Goal: Information Seeking & Learning: Learn about a topic

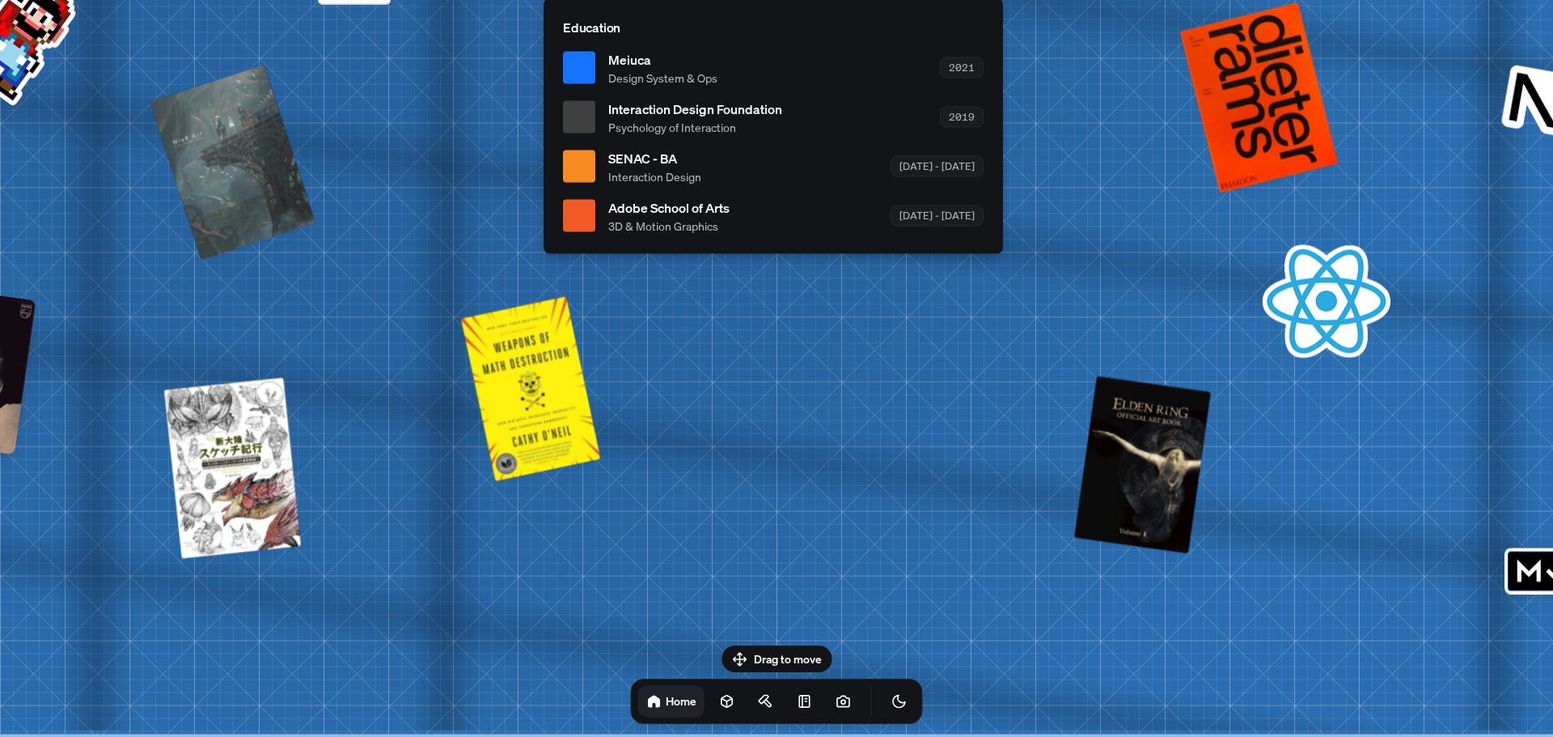
drag, startPoint x: 752, startPoint y: 649, endPoint x: 1003, endPoint y: 395, distance: 357.5
click at [1008, 0] on body "[PERSON_NAME] [PERSON_NAME] Design Engineer Welcome to my space on the internet…" at bounding box center [776, 0] width 1553 height 0
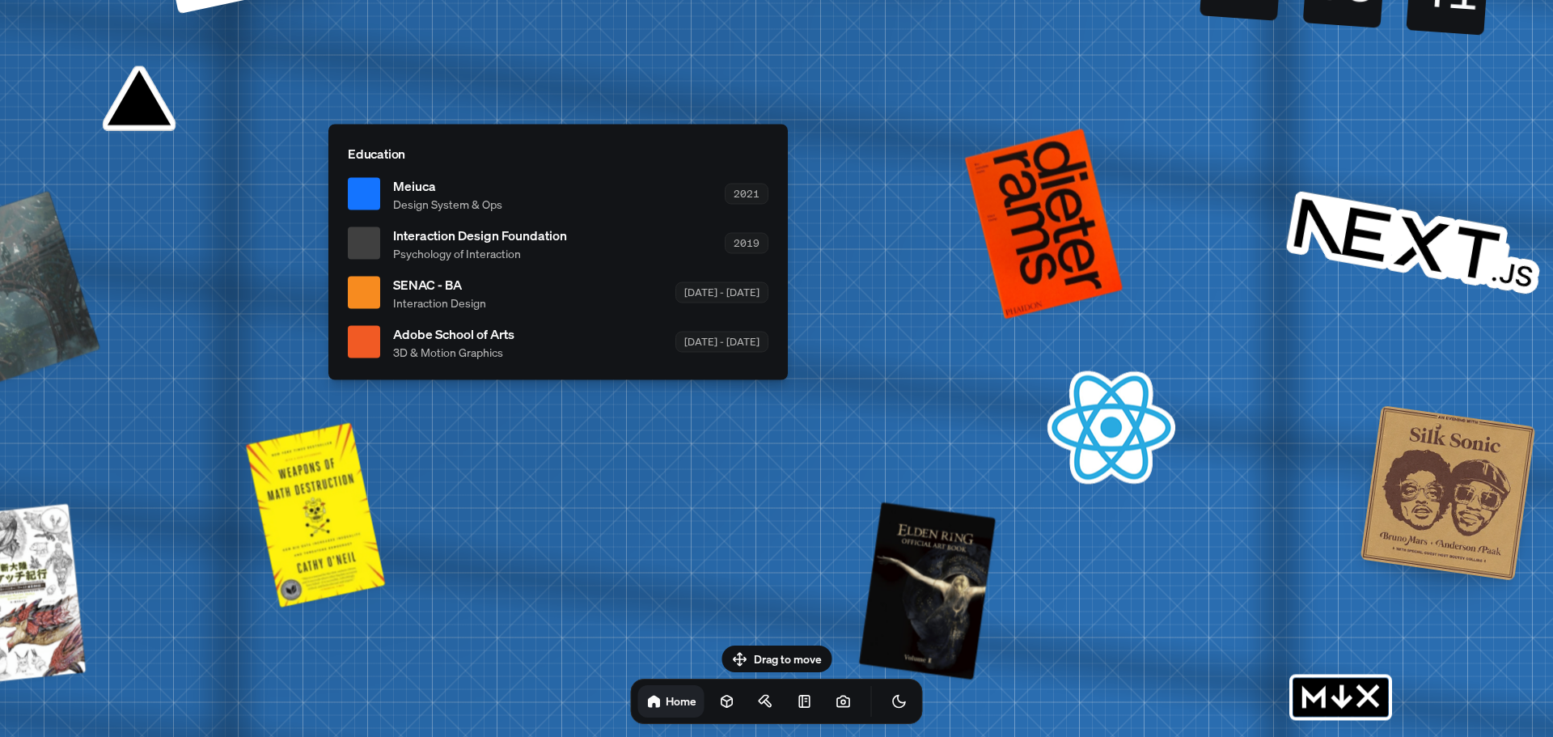
drag, startPoint x: 848, startPoint y: 420, endPoint x: 654, endPoint y: 581, distance: 252.8
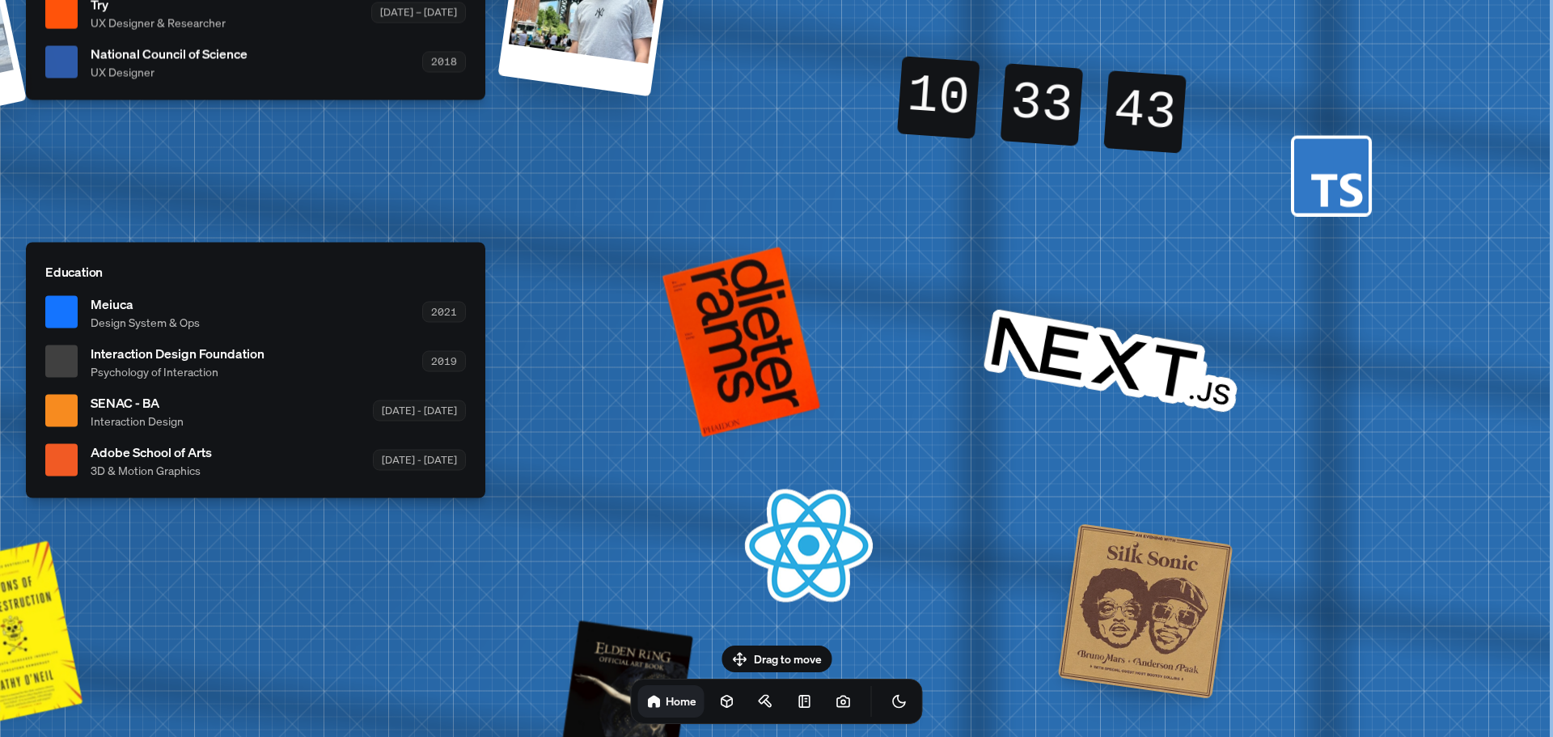
drag, startPoint x: 718, startPoint y: 552, endPoint x: 357, endPoint y: 642, distance: 372.7
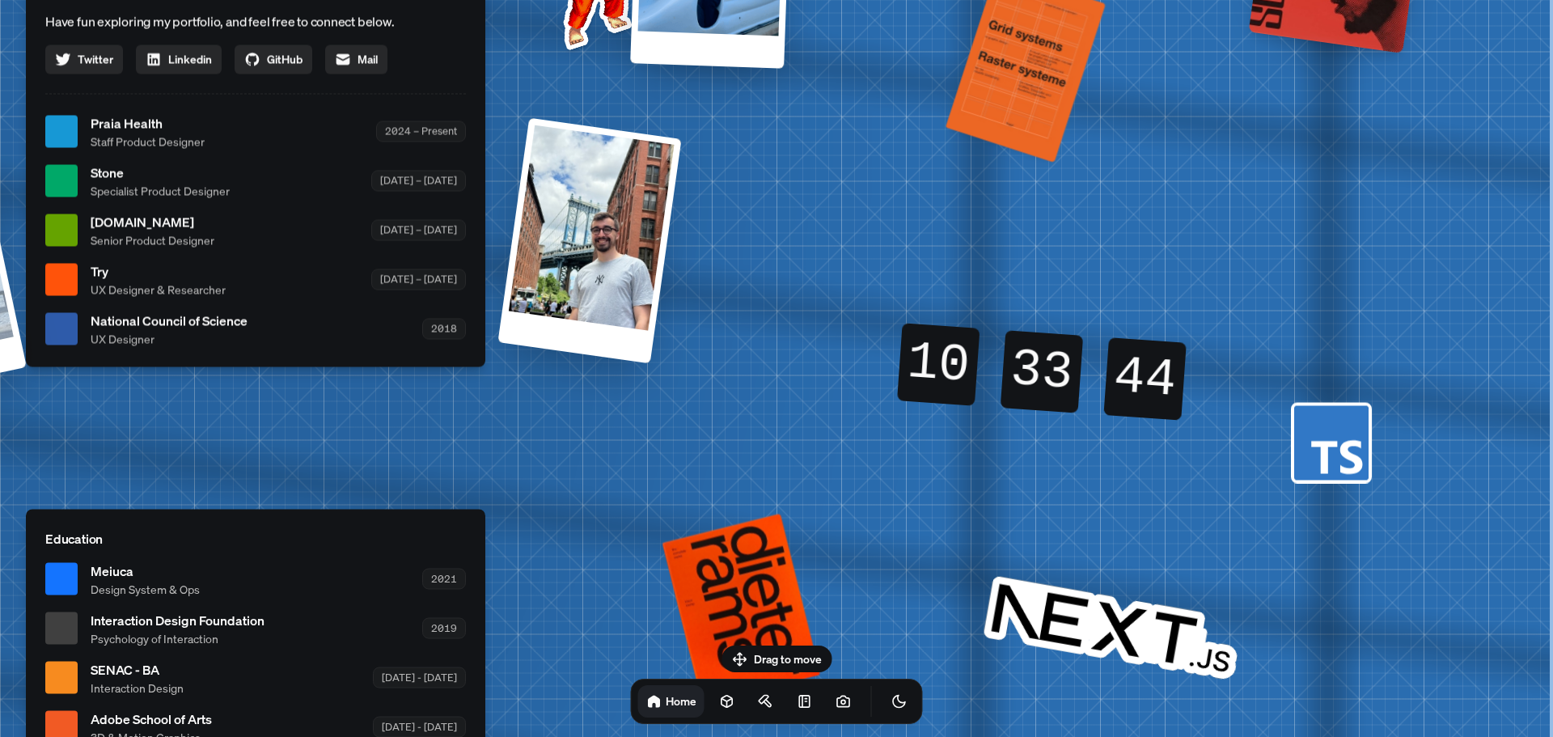
drag, startPoint x: 872, startPoint y: 438, endPoint x: 954, endPoint y: 408, distance: 87.8
click at [852, 0] on body "[PERSON_NAME] [PERSON_NAME] Design Engineer Welcome to my space on the internet…" at bounding box center [776, 0] width 1553 height 0
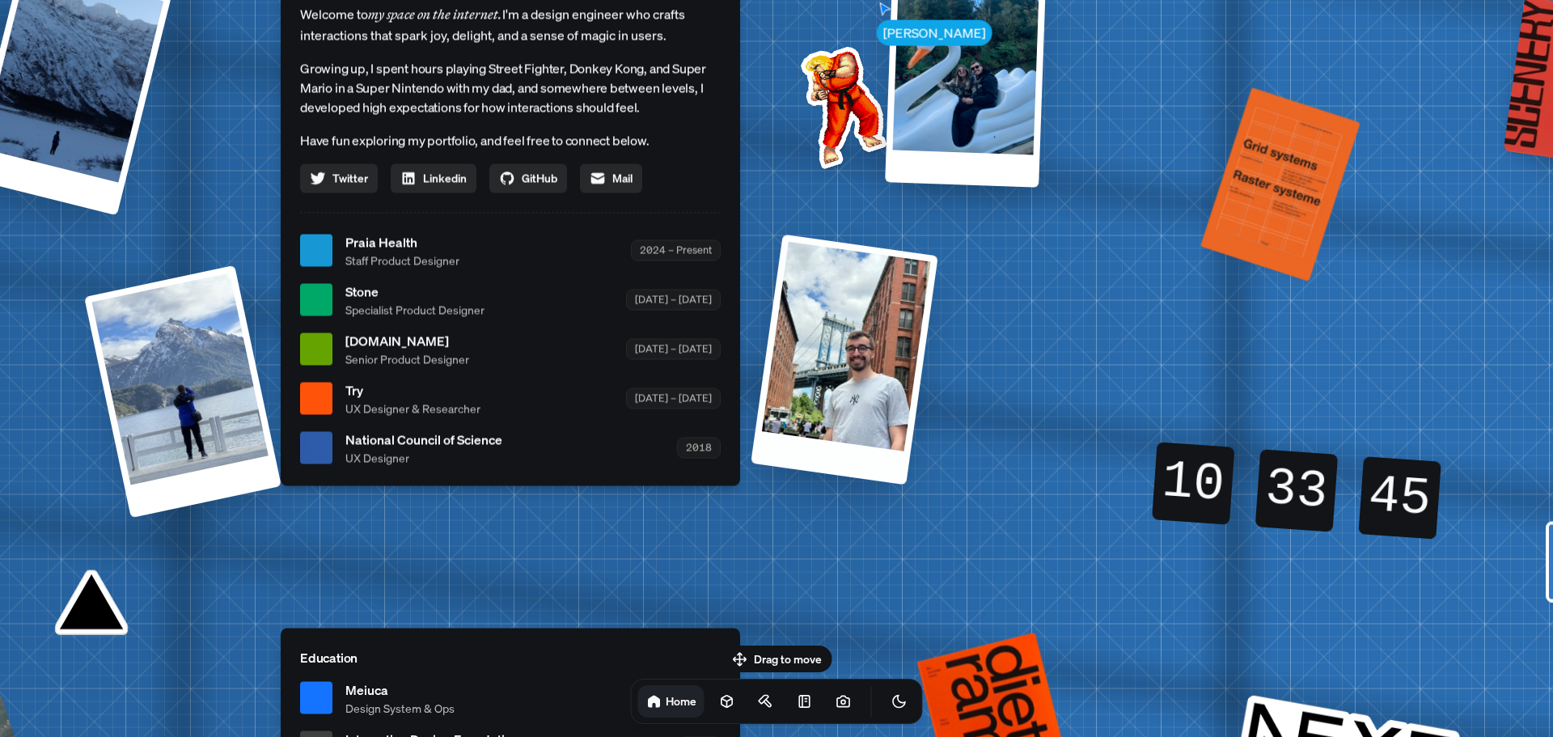
drag, startPoint x: 1079, startPoint y: 298, endPoint x: 1475, endPoint y: 377, distance: 404.0
click at [1475, 377] on div "[PERSON_NAME] [PERSON_NAME] Design Engineer Welcome to my space on the internet…" at bounding box center [514, 250] width 2420 height 2119
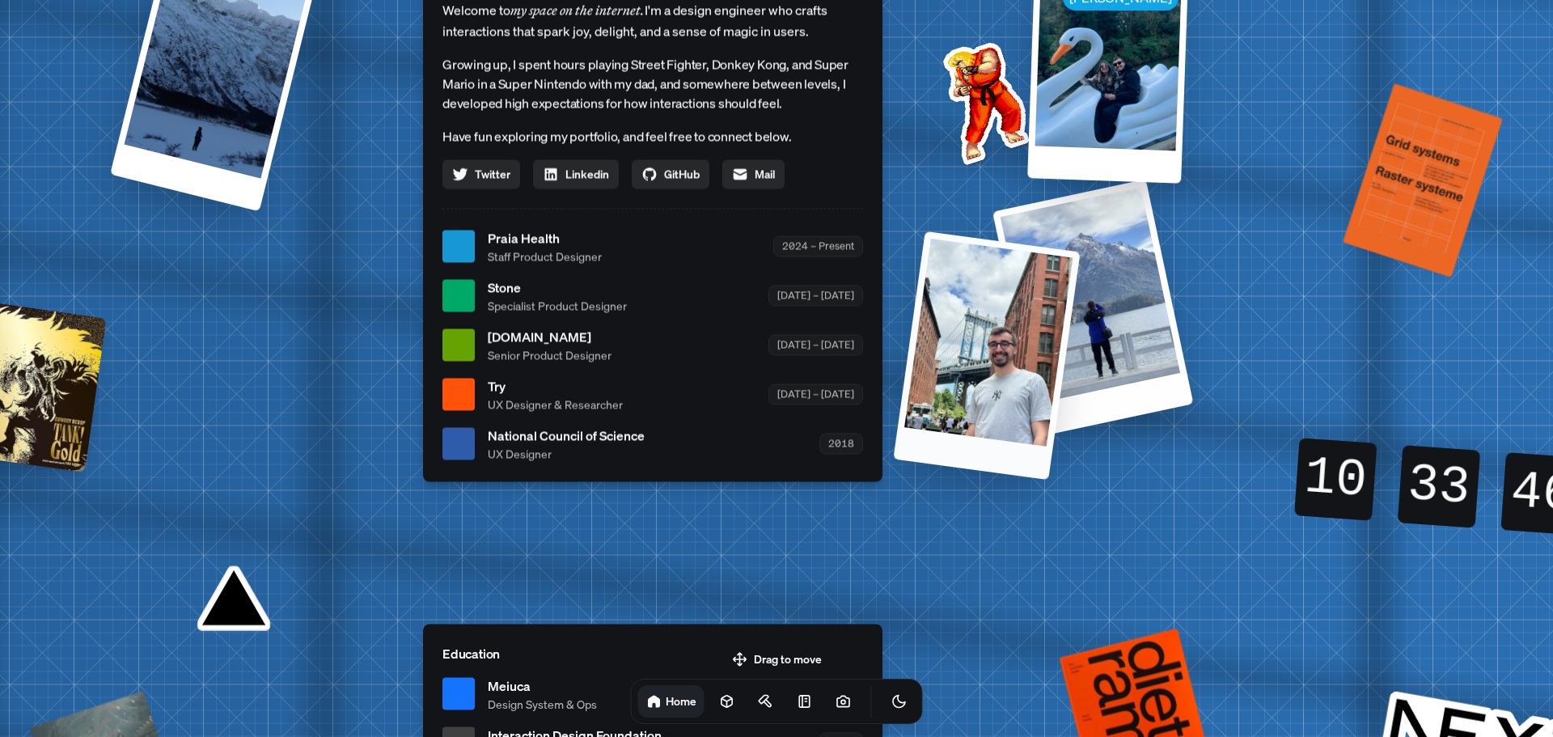
drag, startPoint x: 319, startPoint y: 375, endPoint x: 1051, endPoint y: 455, distance: 735.4
click at [1051, 455] on div "[PERSON_NAME] [PERSON_NAME] Design Engineer Welcome to my space on the internet…" at bounding box center [656, 246] width 2420 height 2119
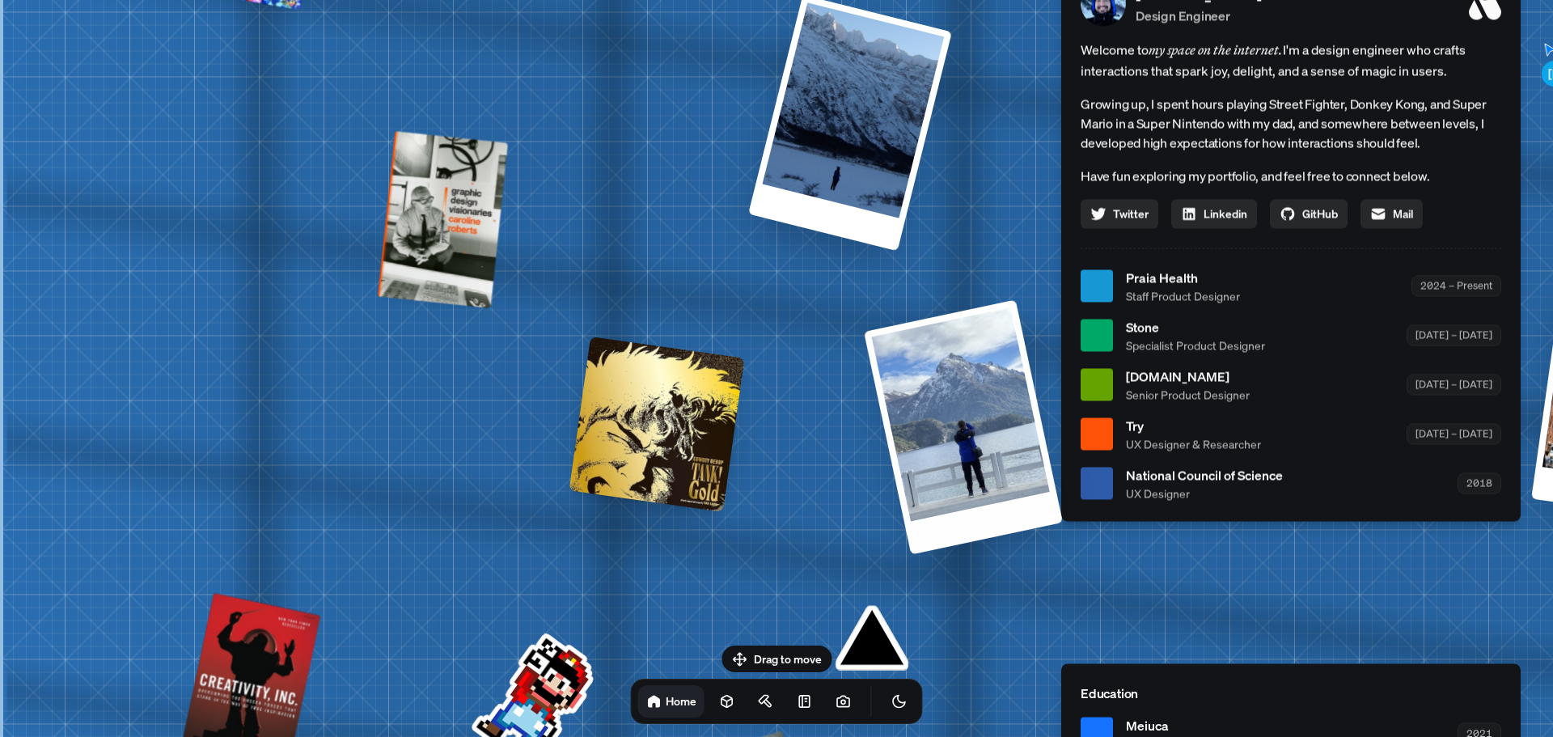
drag, startPoint x: 163, startPoint y: 463, endPoint x: 1528, endPoint y: 514, distance: 1365.4
click at [1528, 514] on div "[PERSON_NAME] [PERSON_NAME] Design Engineer Welcome to my space on the internet…" at bounding box center [1294, 286] width 2420 height 2119
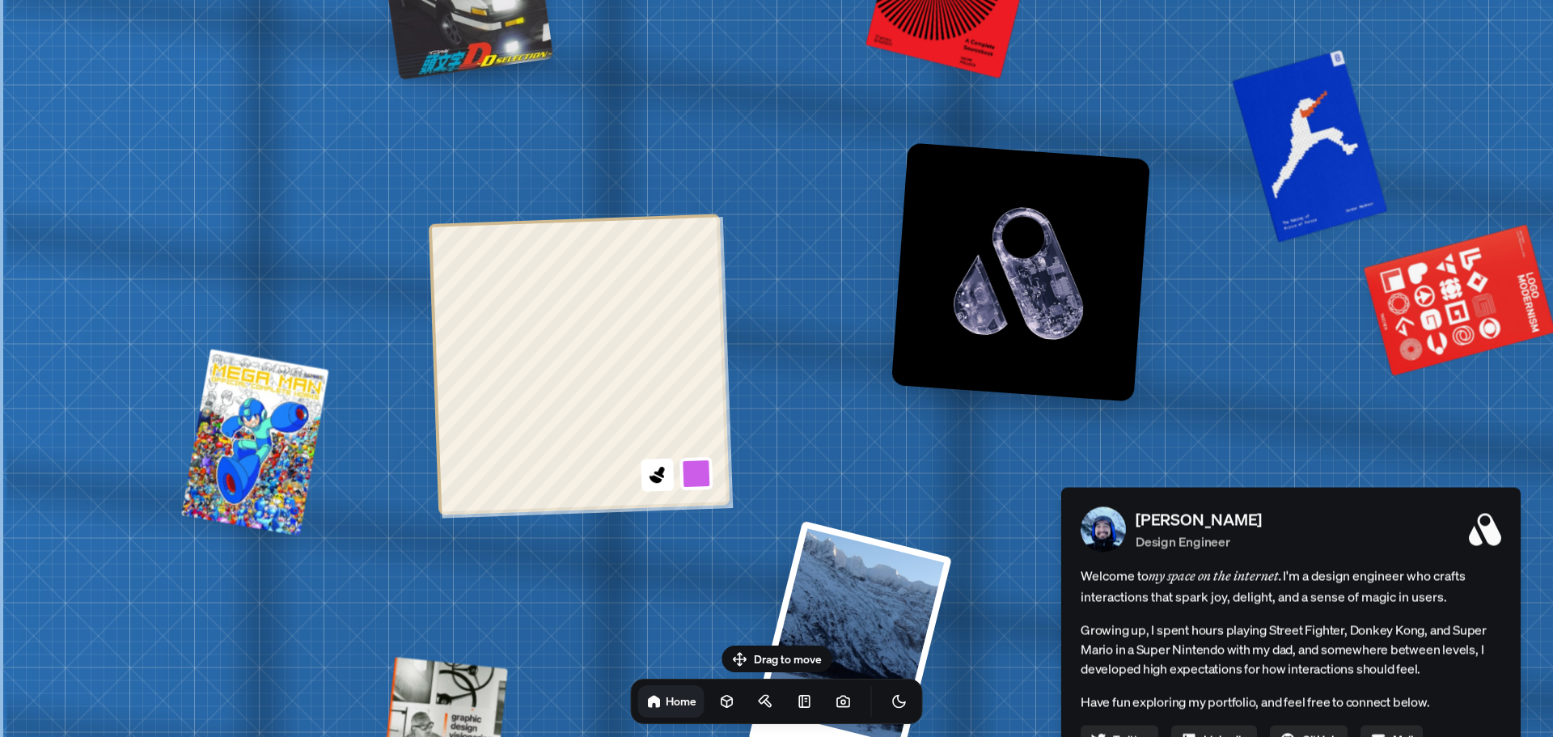
drag, startPoint x: 608, startPoint y: 140, endPoint x: 629, endPoint y: 633, distance: 493.8
click at [632, 0] on body "[PERSON_NAME] [PERSON_NAME] Design Engineer Welcome to my space on the internet…" at bounding box center [776, 0] width 1553 height 0
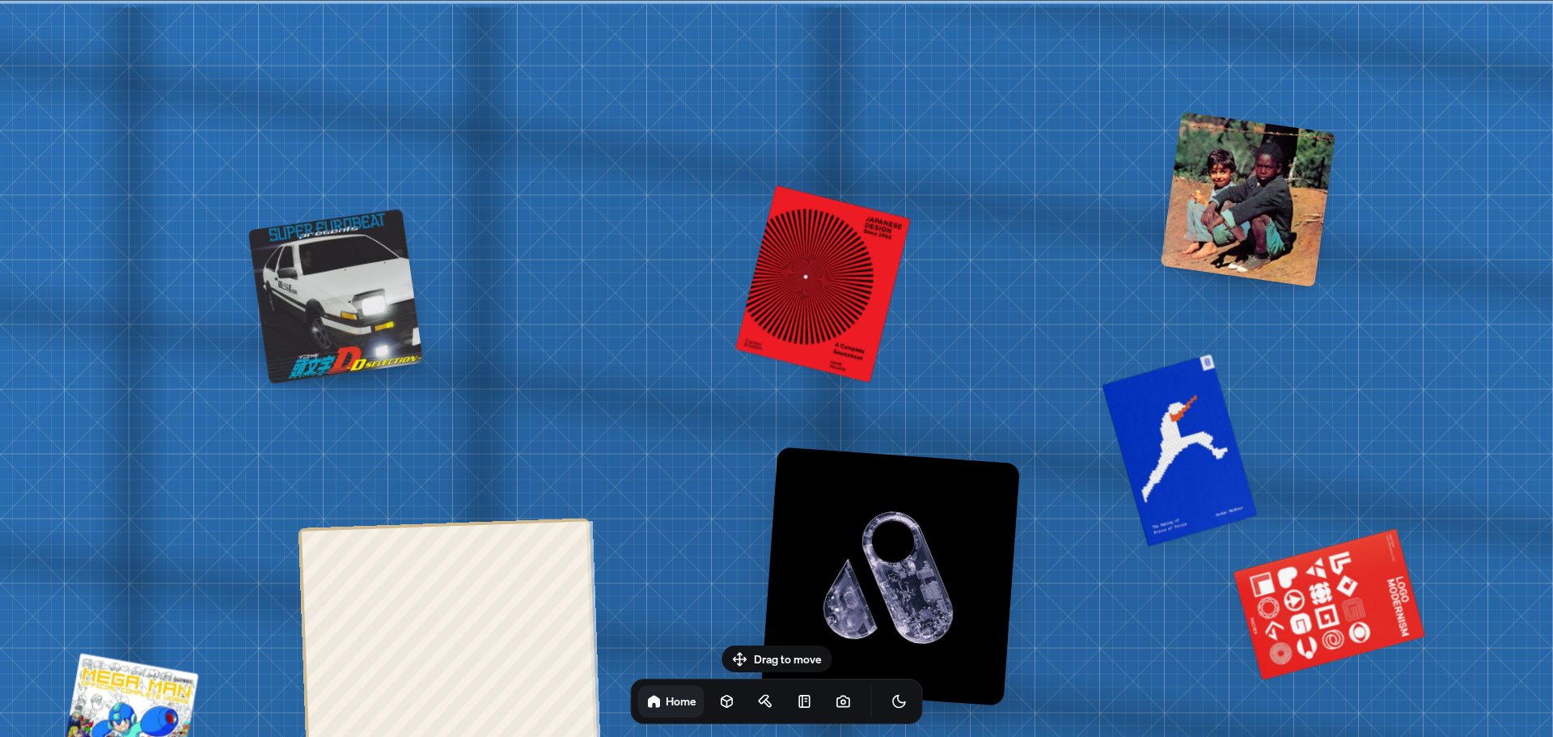
drag, startPoint x: 628, startPoint y: 136, endPoint x: 454, endPoint y: -80, distance: 277.8
click at [454, 0] on html "[PERSON_NAME] [PERSON_NAME] Design Engineer Welcome to my space on the internet…" at bounding box center [776, 0] width 1553 height 0
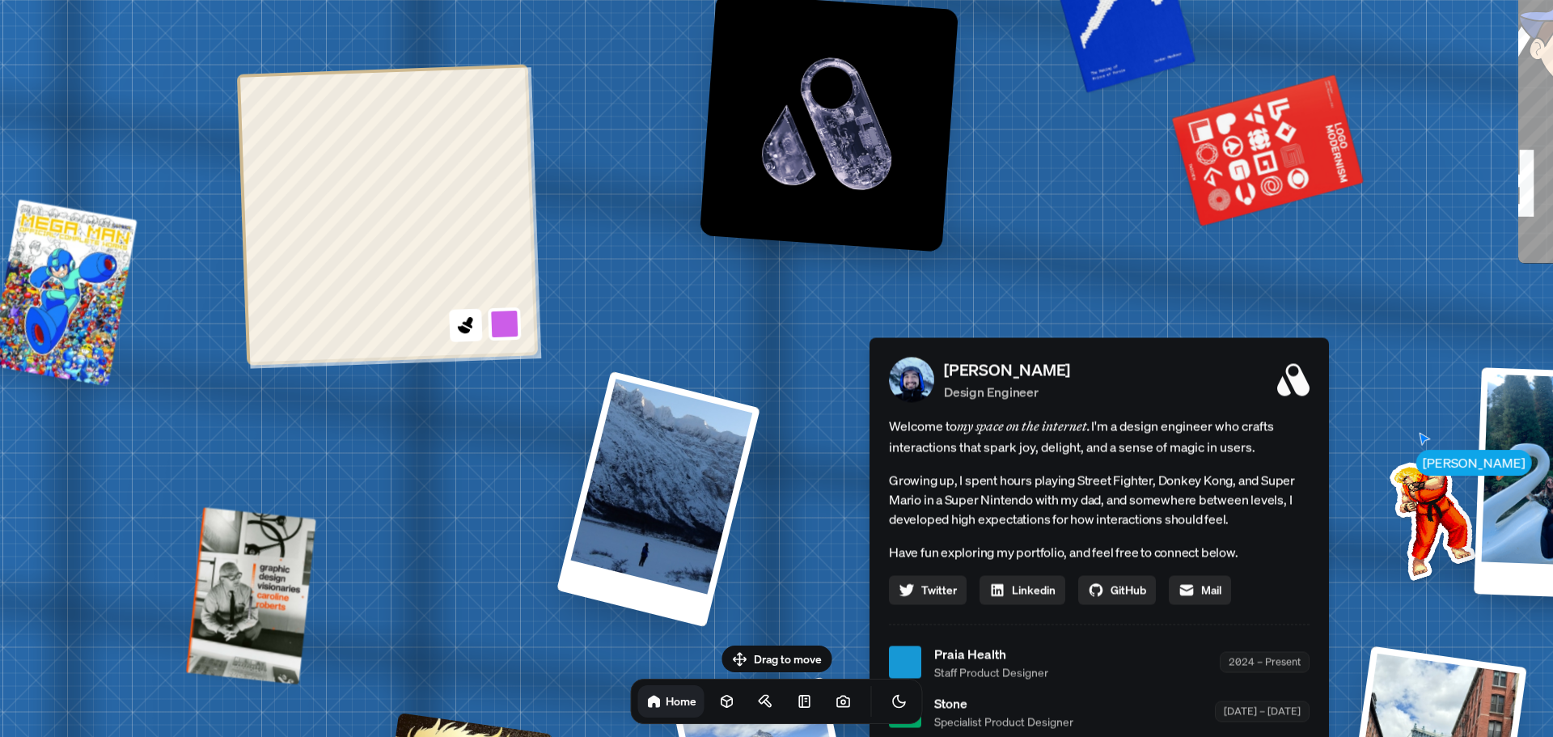
drag, startPoint x: 419, startPoint y: 492, endPoint x: 526, endPoint y: 55, distance: 449.6
click at [531, 59] on div "[PERSON_NAME] [PERSON_NAME] Design Engineer Welcome to my space on the internet…" at bounding box center [1102, 662] width 2420 height 2119
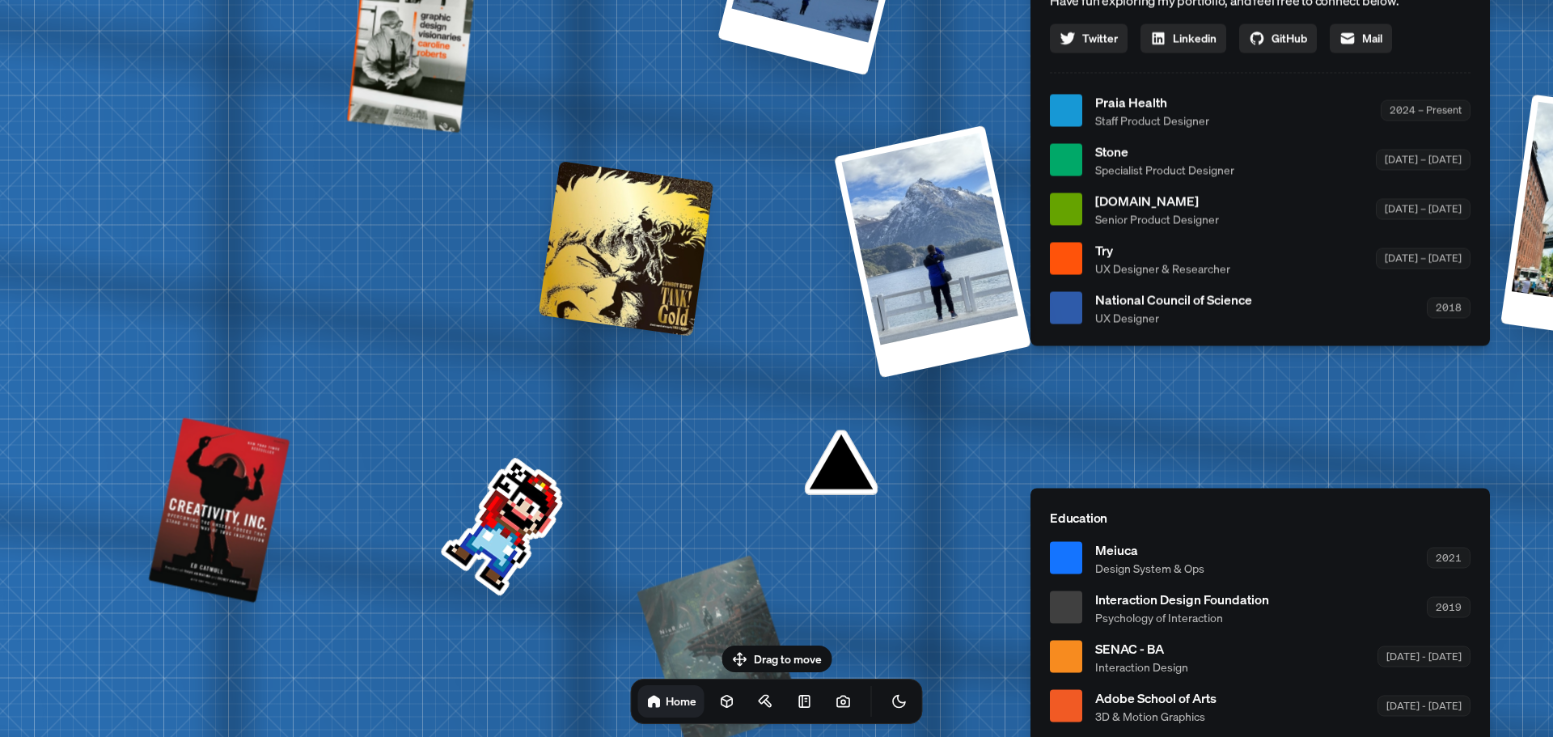
drag, startPoint x: 431, startPoint y: 330, endPoint x: 434, endPoint y: 82, distance: 248.3
click at [434, 82] on div "[PERSON_NAME] [PERSON_NAME] Design Engineer Welcome to my space on the internet…" at bounding box center [1263, 110] width 2420 height 2119
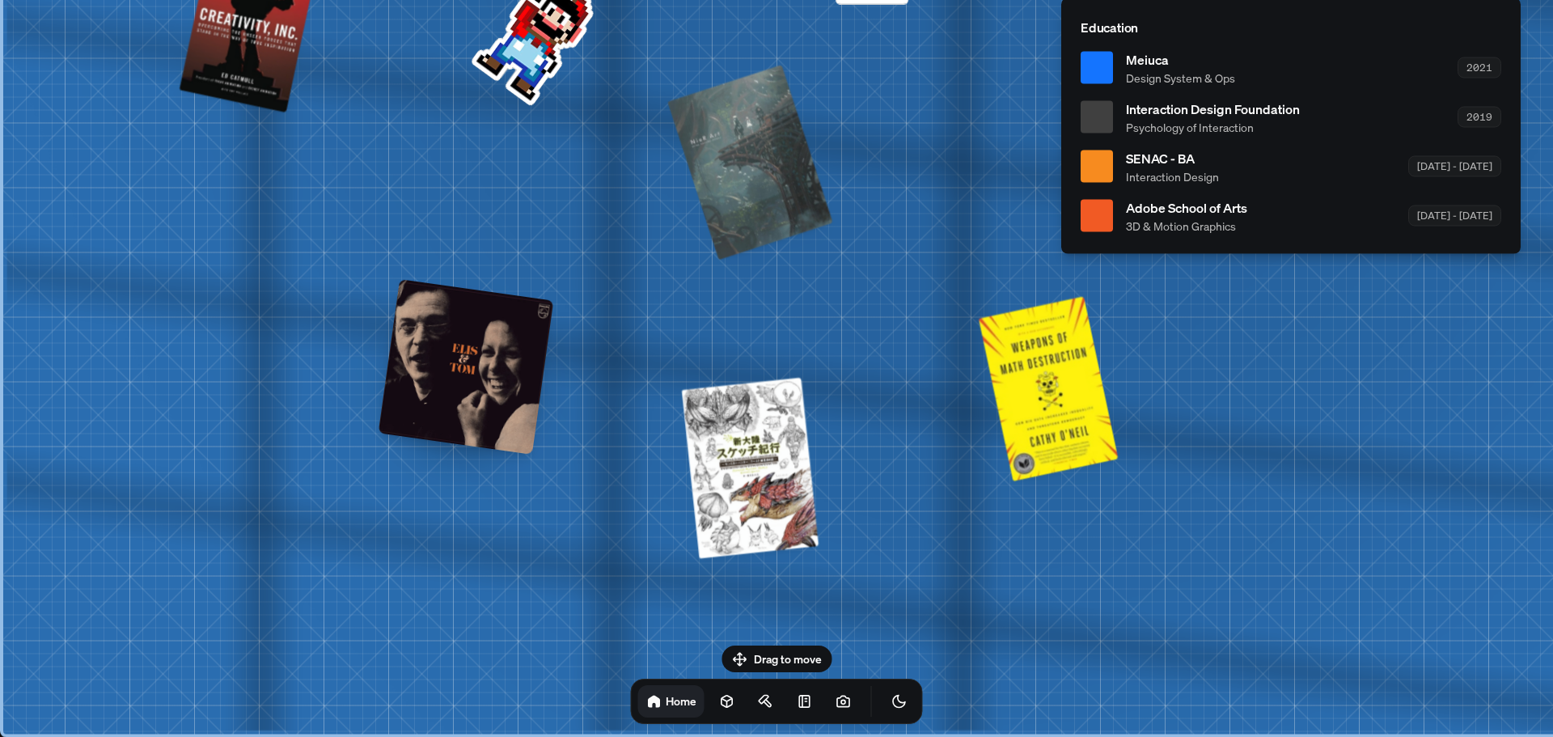
drag, startPoint x: 535, startPoint y: 270, endPoint x: 574, endPoint y: 176, distance: 101.8
click at [531, 0] on html "[PERSON_NAME] [PERSON_NAME] Design Engineer Welcome to my space on the internet…" at bounding box center [776, 0] width 1553 height 0
drag, startPoint x: 606, startPoint y: 532, endPoint x: 461, endPoint y: 480, distance: 153.7
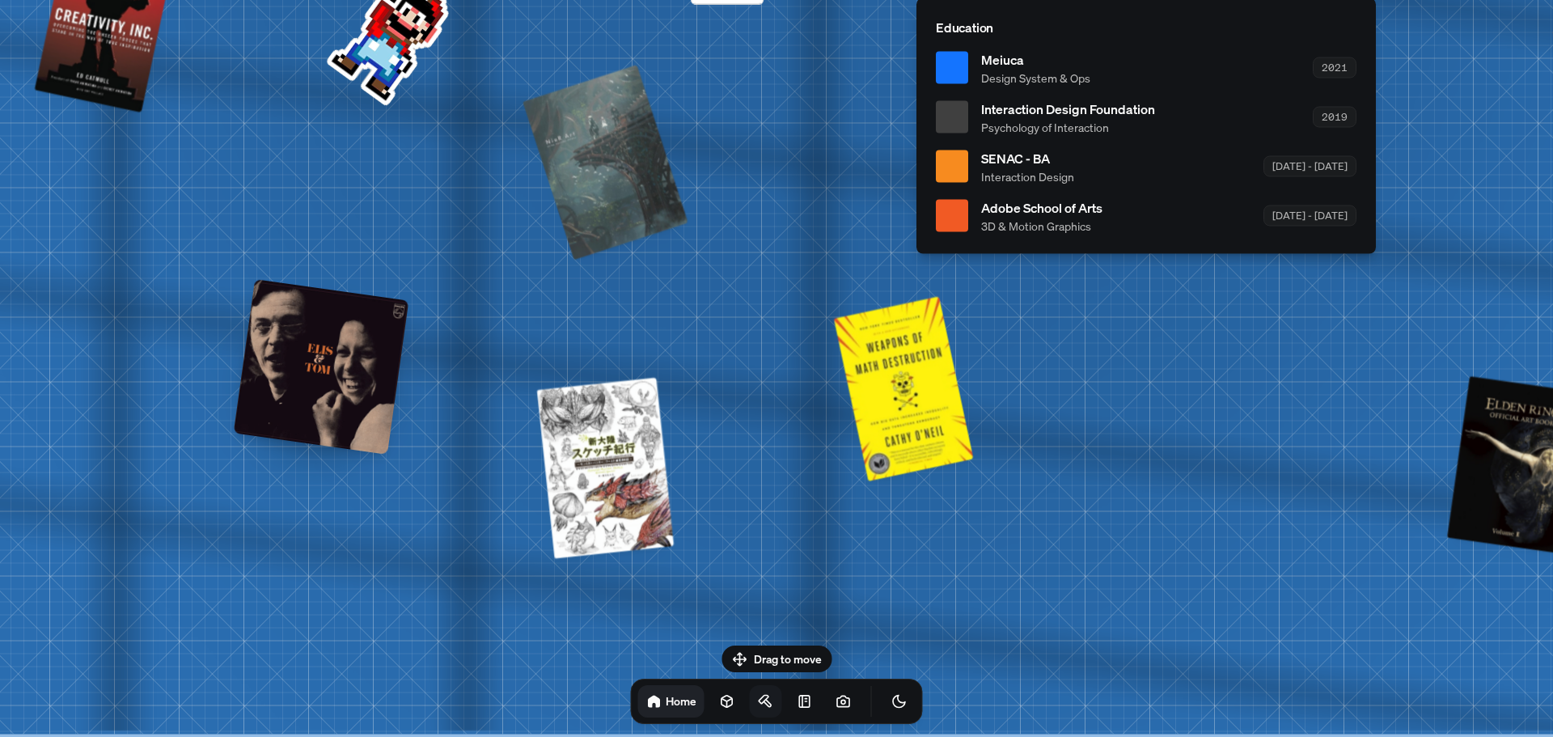
click at [758, 703] on icon at bounding box center [766, 701] width 16 height 16
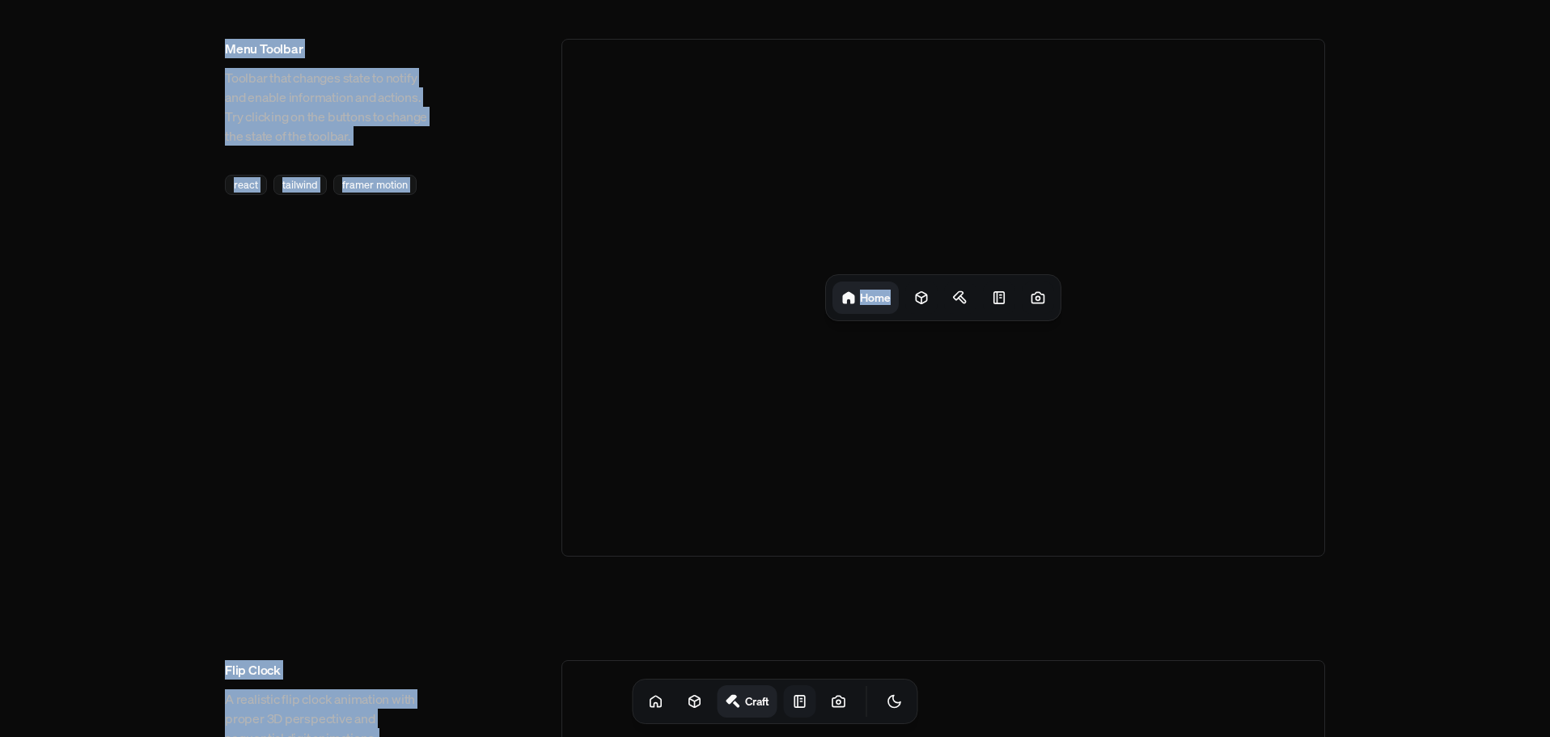
click at [792, 702] on icon at bounding box center [800, 701] width 16 height 16
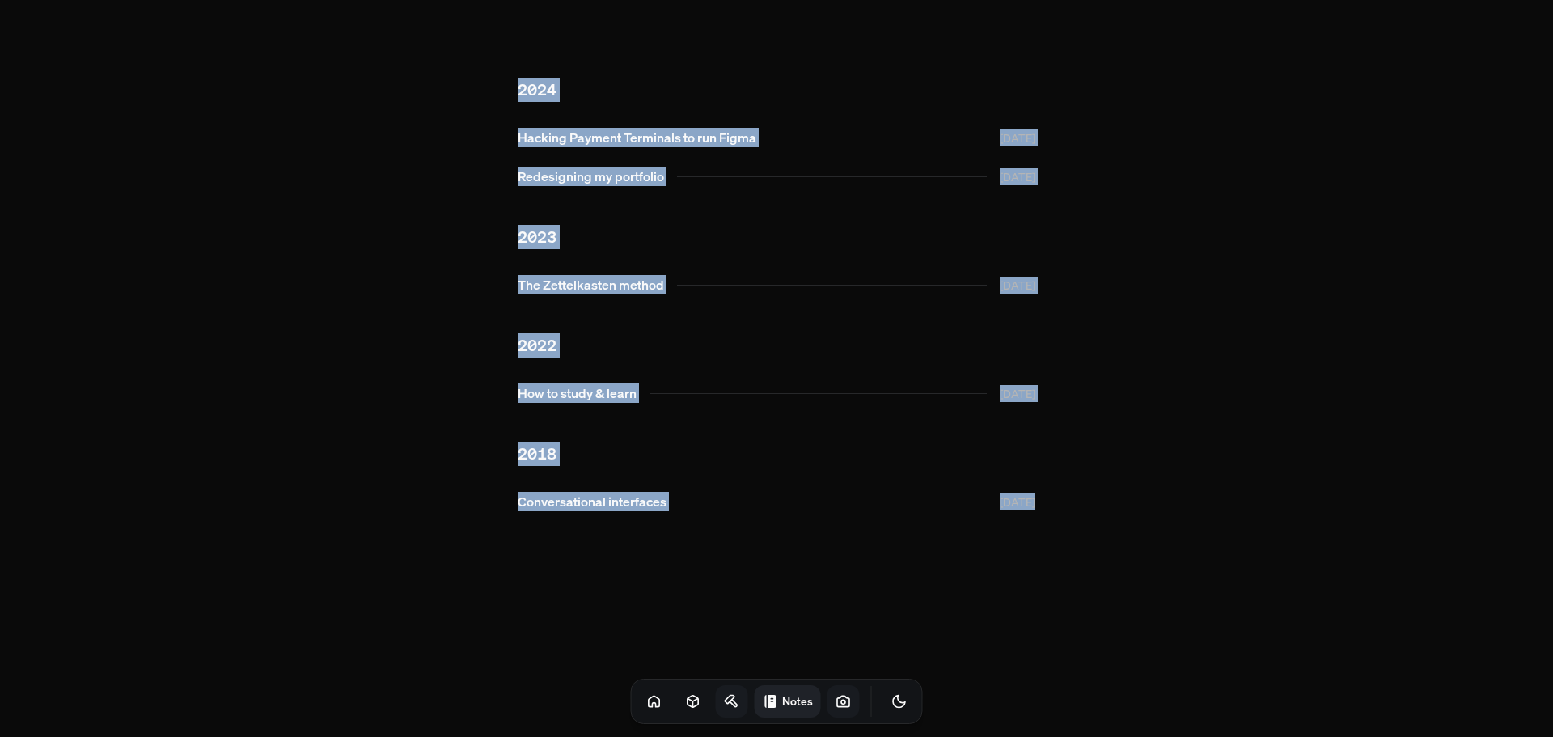
click at [837, 705] on icon at bounding box center [843, 701] width 12 height 11
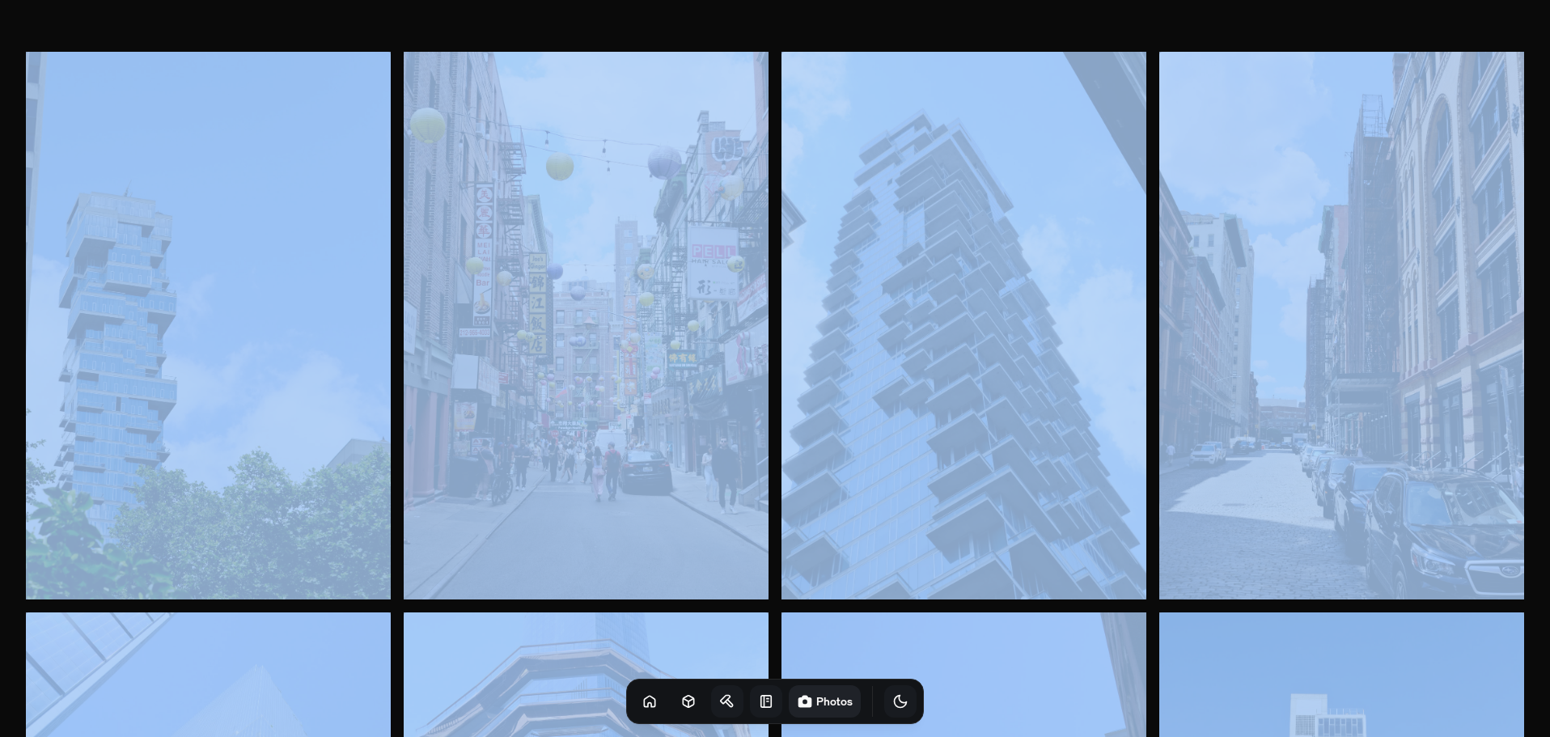
click at [892, 704] on icon "Toggle Theme" at bounding box center [900, 701] width 16 height 16
click at [894, 704] on icon "Toggle Theme" at bounding box center [901, 702] width 14 height 14
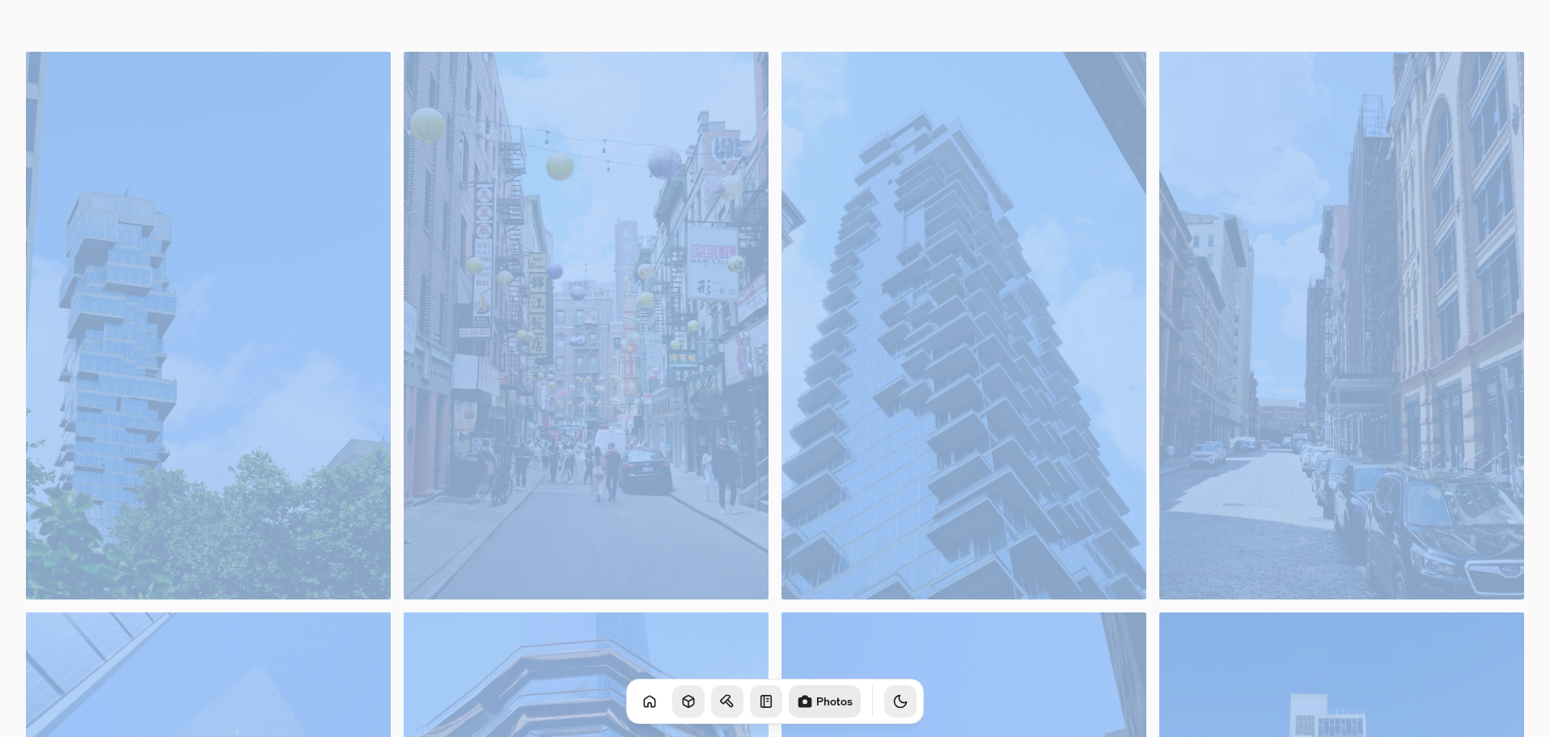
click at [681, 707] on link at bounding box center [688, 701] width 32 height 32
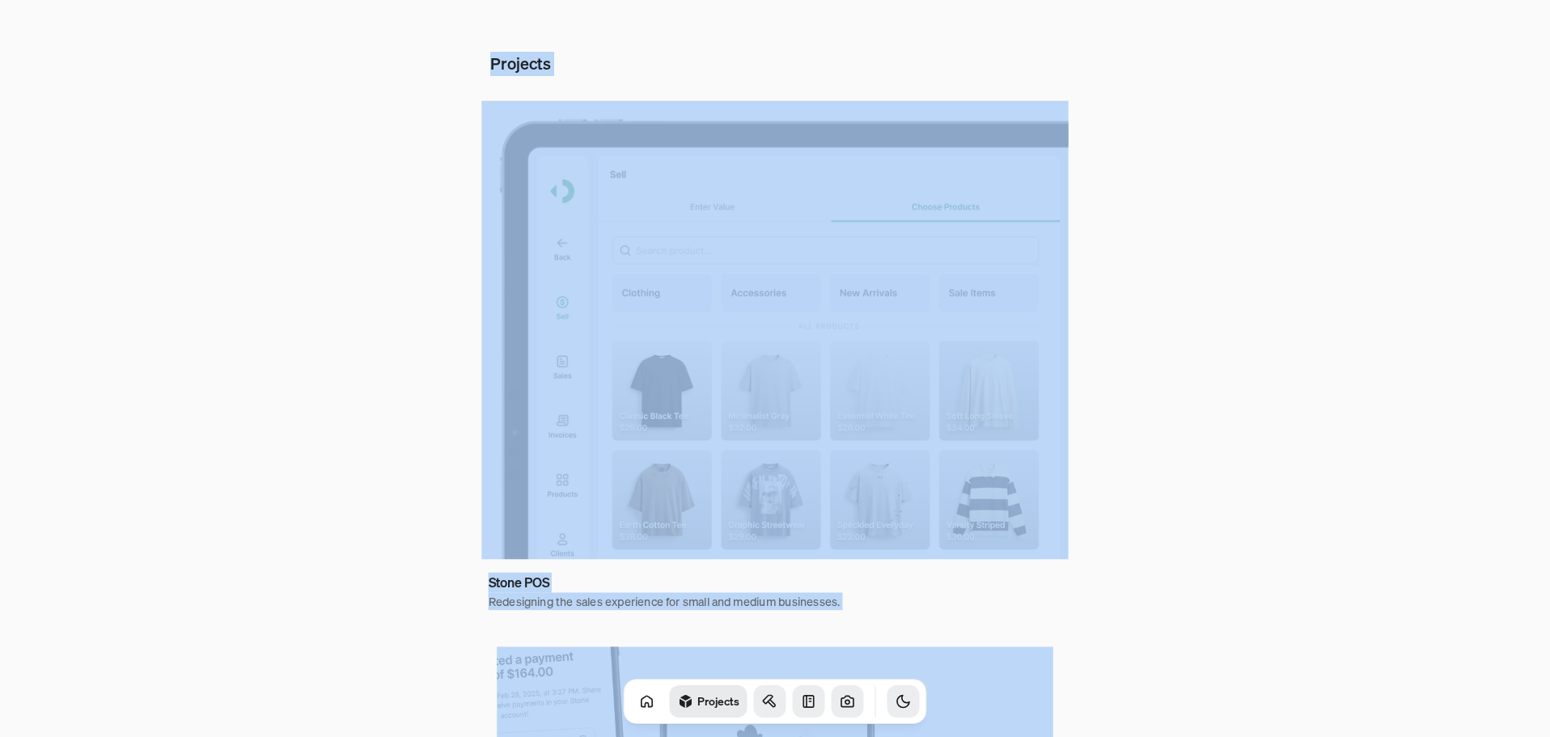
click at [649, 300] on img at bounding box center [774, 330] width 586 height 459
click at [529, 427] on img at bounding box center [774, 330] width 586 height 459
click at [526, 586] on h3 "Stone POS" at bounding box center [519, 583] width 61 height 20
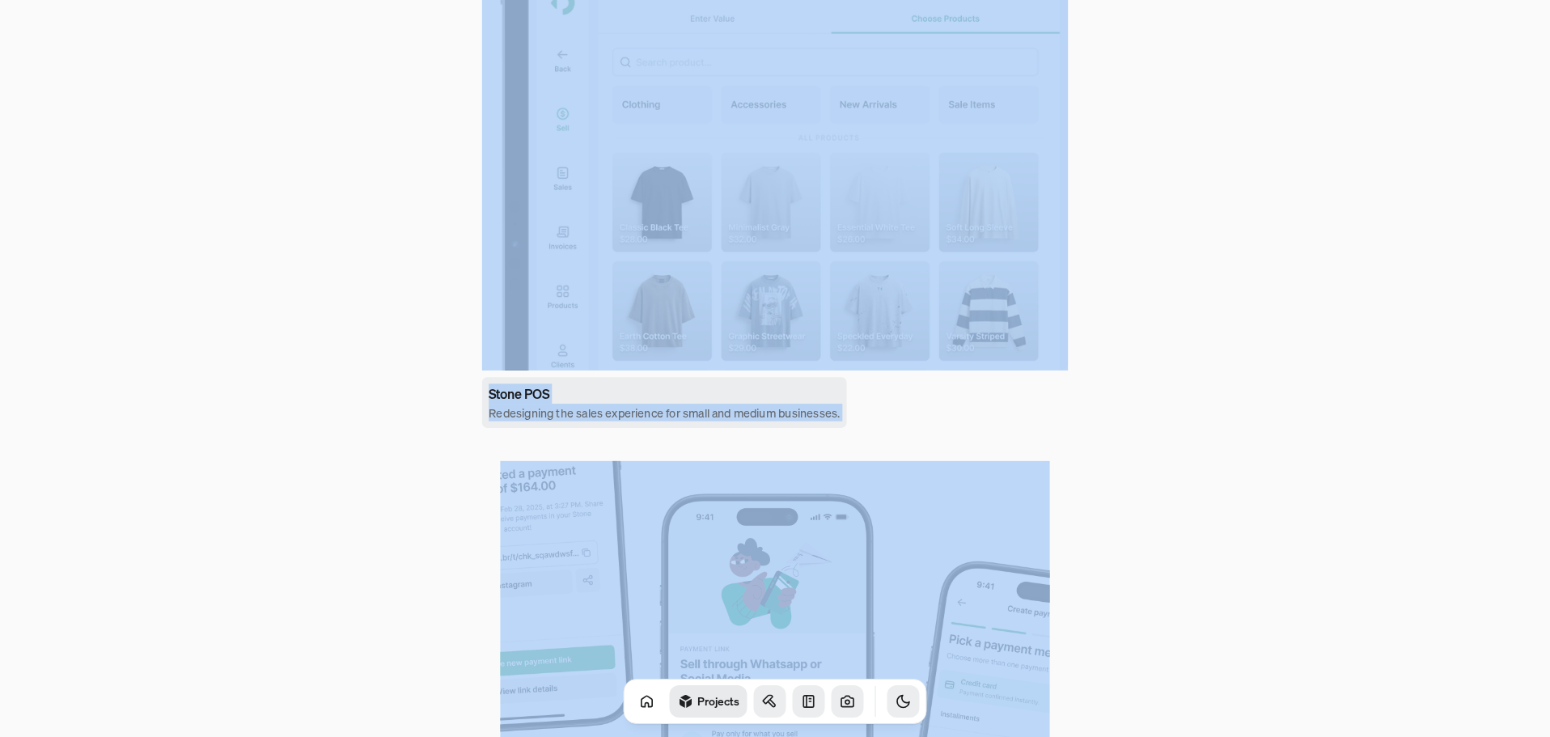
scroll to position [269, 0]
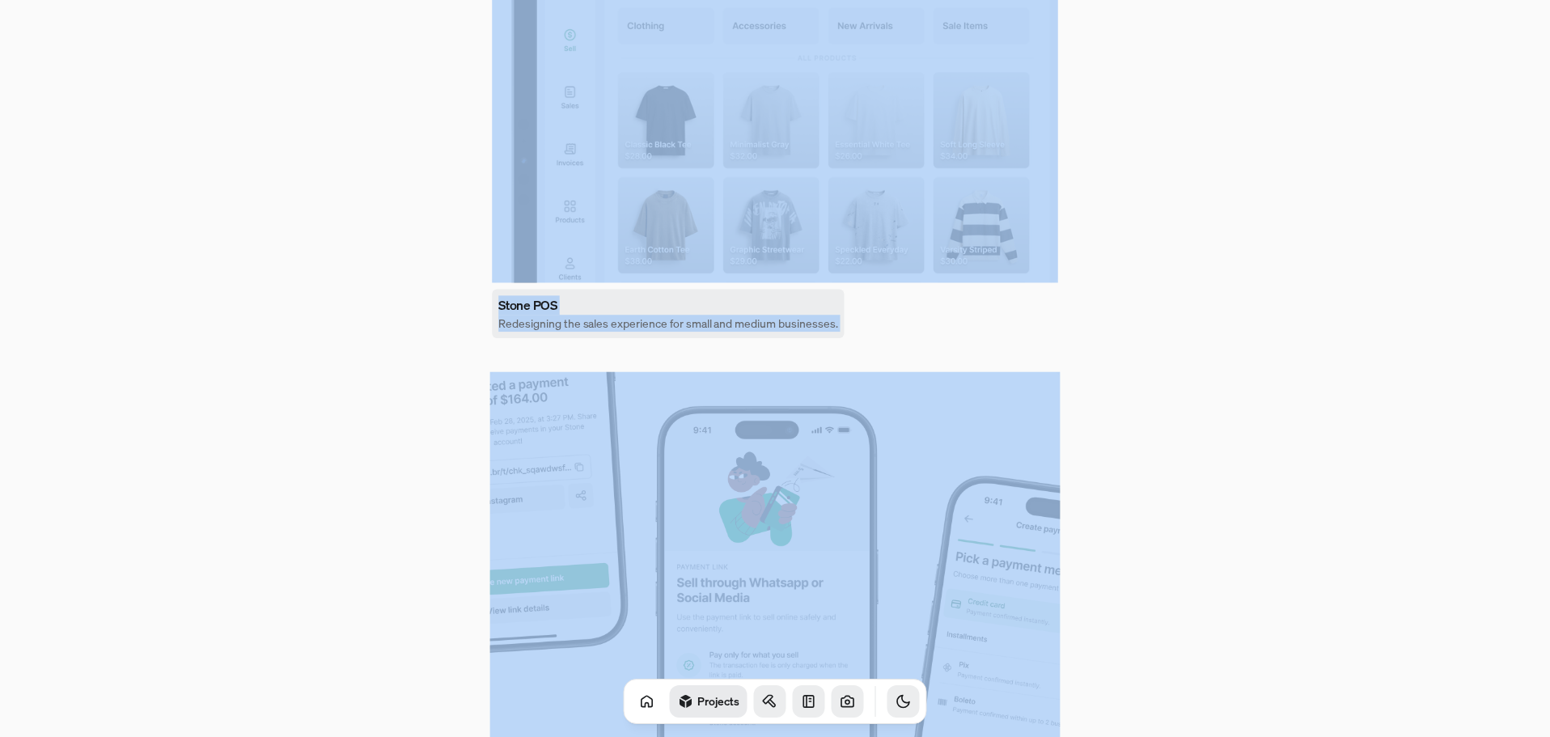
click at [531, 300] on h3 "Stone POS" at bounding box center [527, 304] width 59 height 19
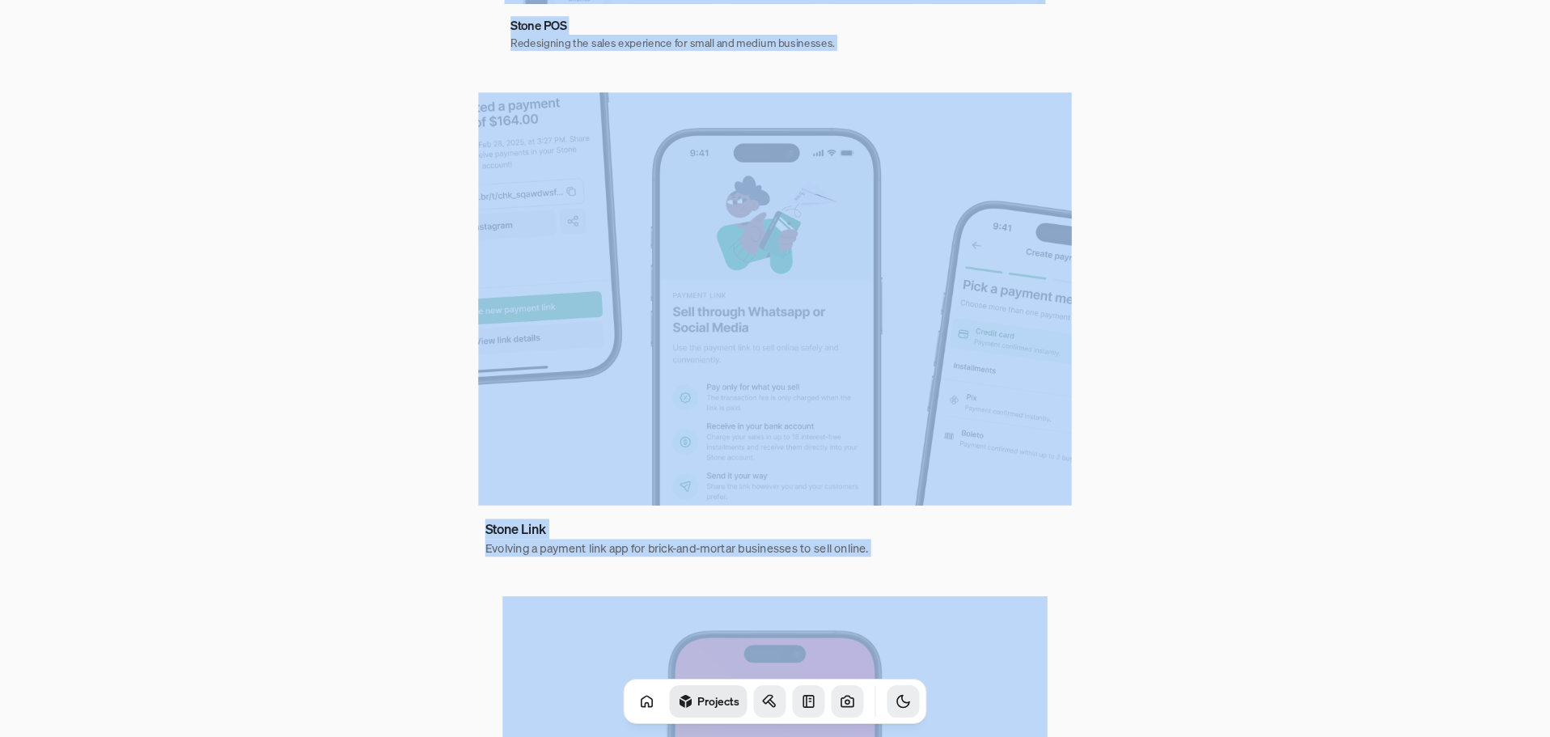
click at [756, 350] on img at bounding box center [774, 299] width 593 height 412
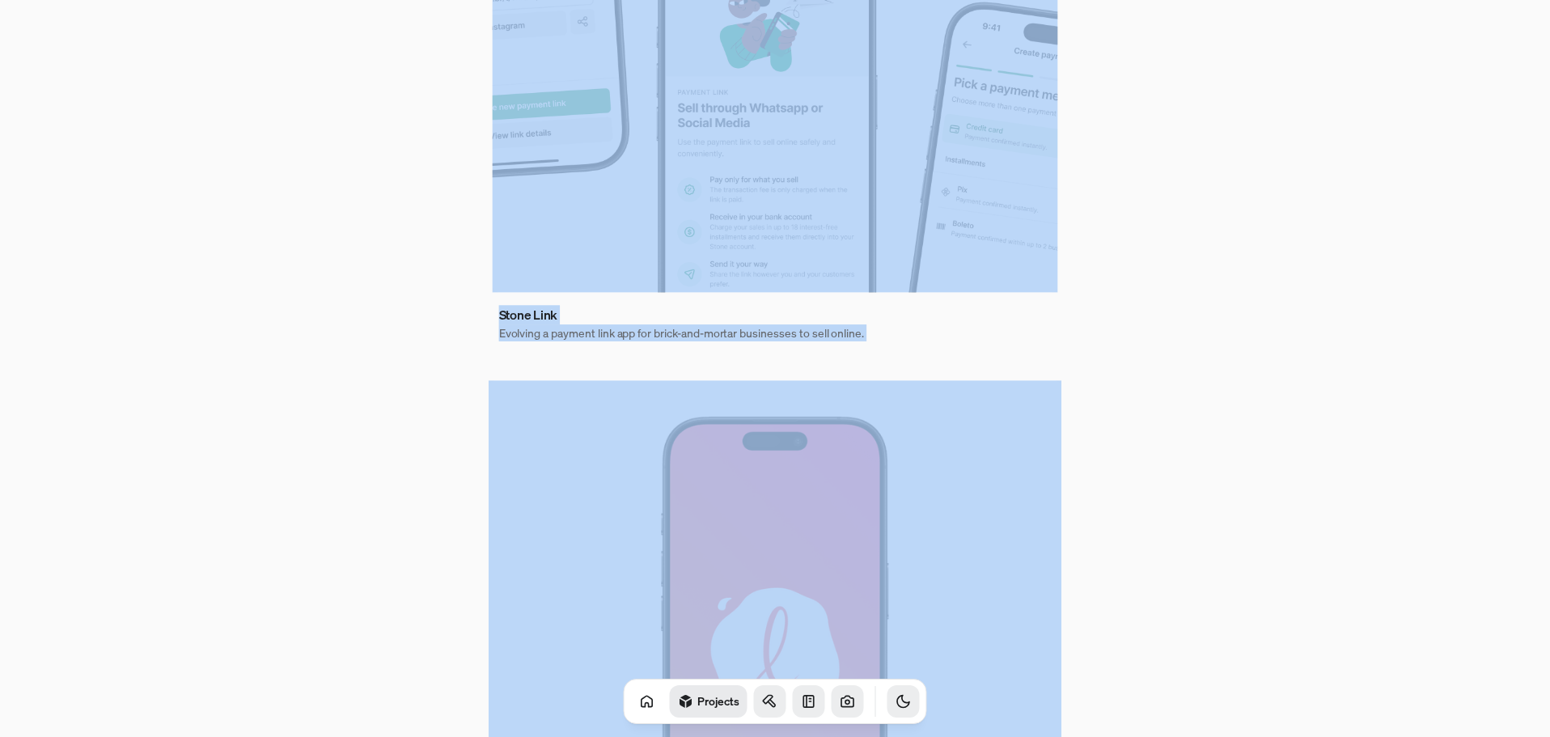
scroll to position [809, 0]
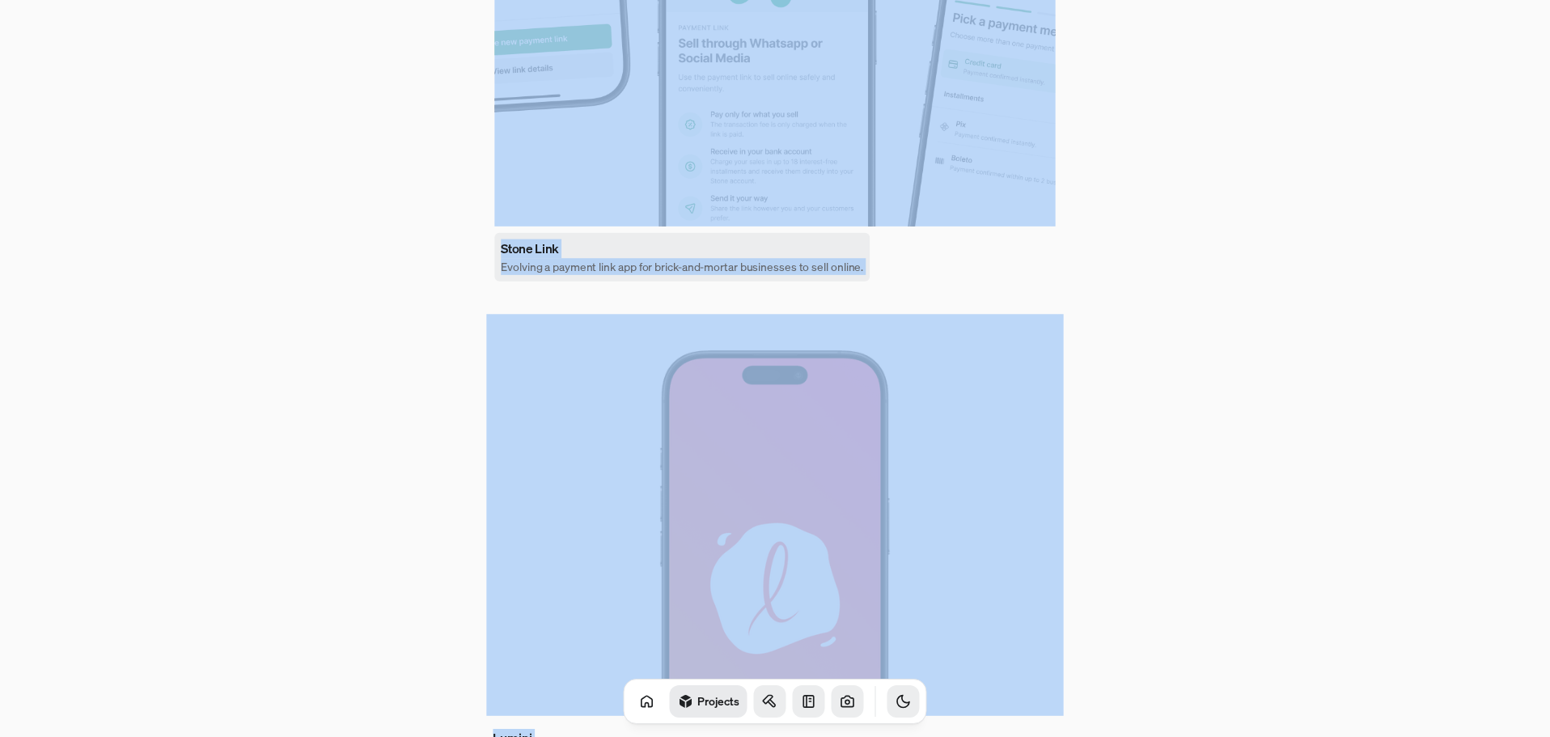
click at [527, 249] on h3 "Stone Link" at bounding box center [530, 248] width 58 height 19
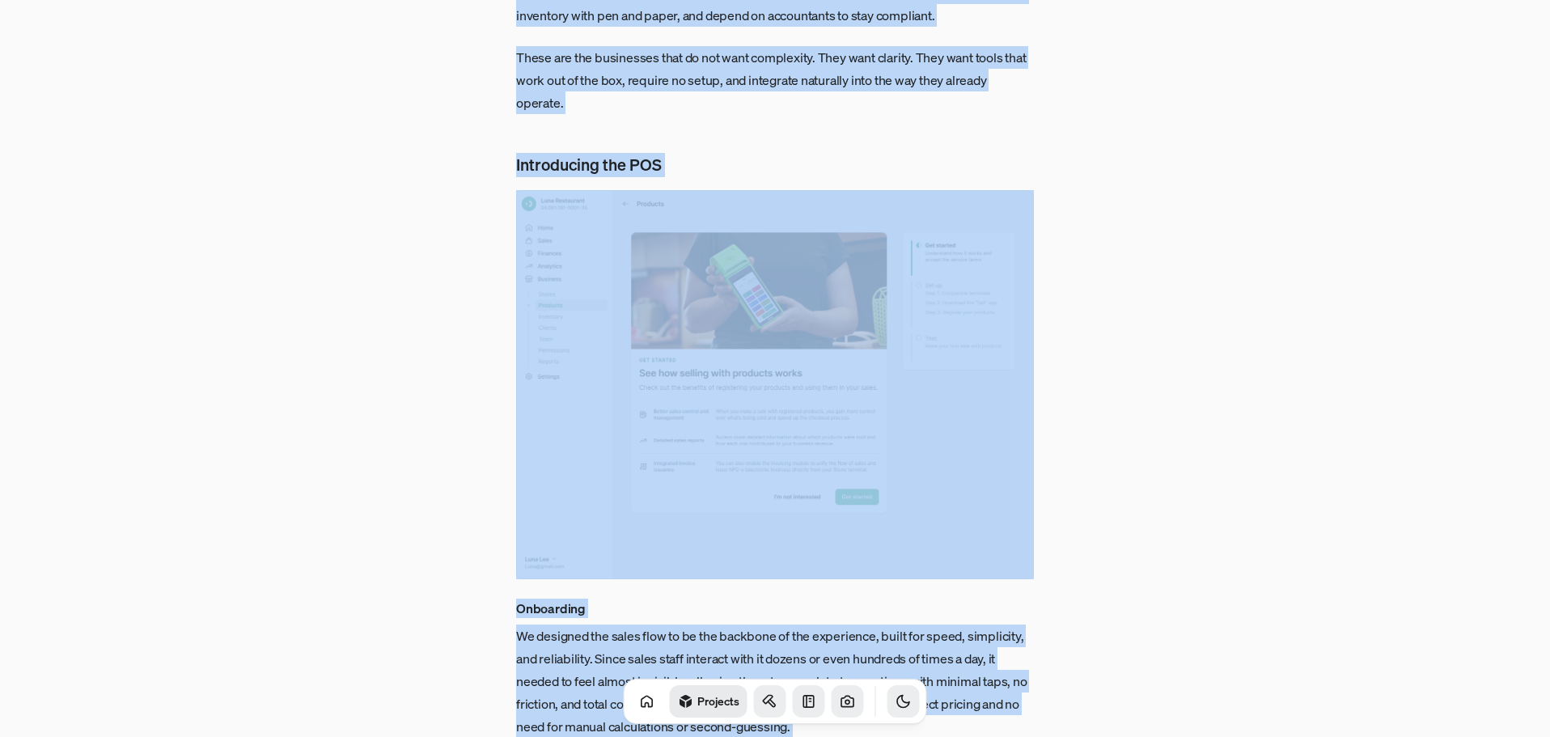
scroll to position [1294, 0]
